Goal: Information Seeking & Learning: Learn about a topic

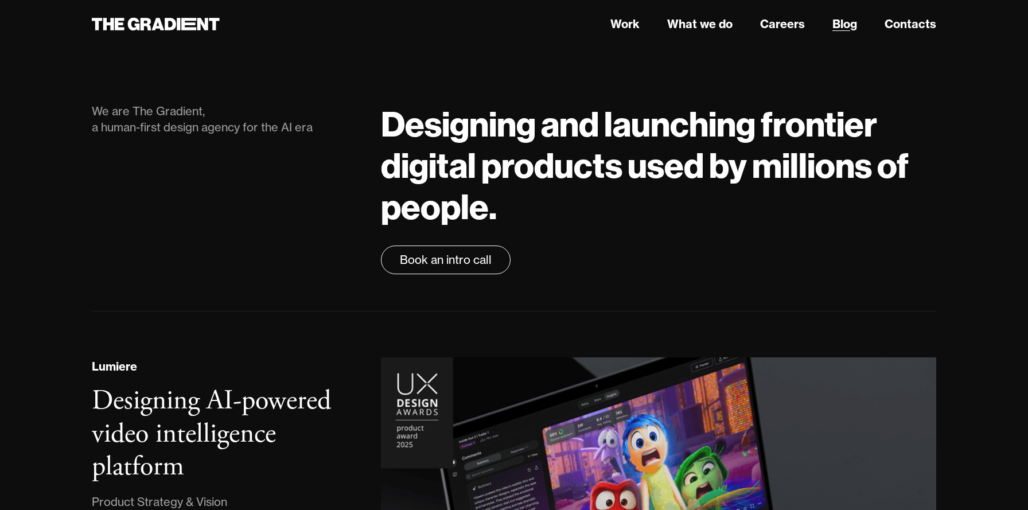
click at [847, 26] on link "Blog" at bounding box center [845, 23] width 25 height 17
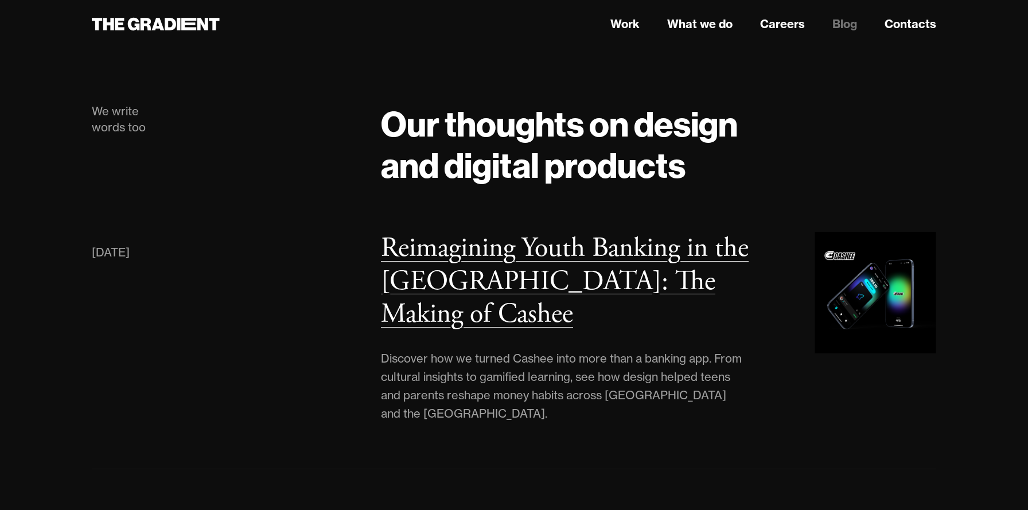
click at [548, 293] on h3 "Reimagining Youth Banking in the [GEOGRAPHIC_DATA]: The Making of Cashee" at bounding box center [565, 281] width 368 height 101
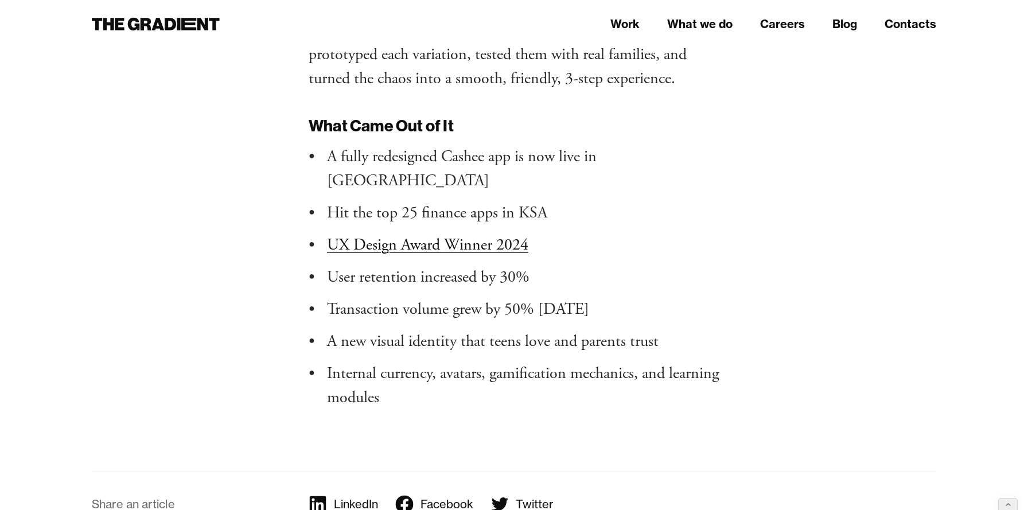
scroll to position [8686, 0]
